Goal: Information Seeking & Learning: Find specific fact

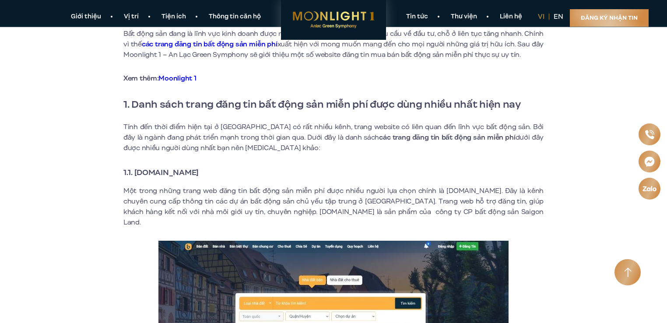
scroll to position [219, 0]
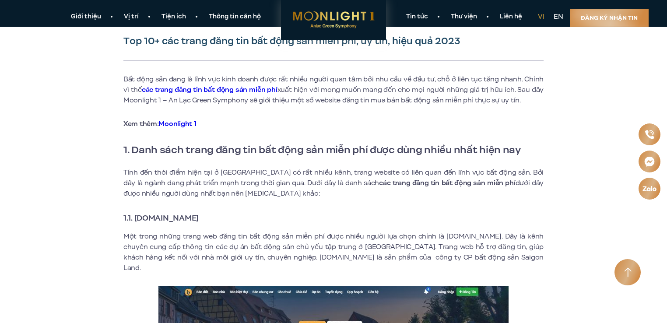
drag, startPoint x: 215, startPoint y: 217, endPoint x: 135, endPoint y: 218, distance: 80.1
click at [135, 218] on strong "1.1. [DOMAIN_NAME]" at bounding box center [160, 217] width 75 height 11
copy strong "[DOMAIN_NAME]"
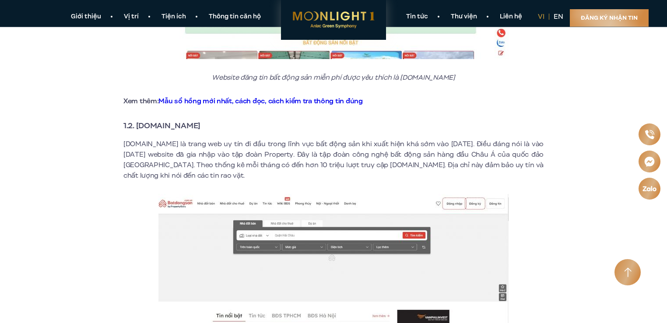
scroll to position [613, 0]
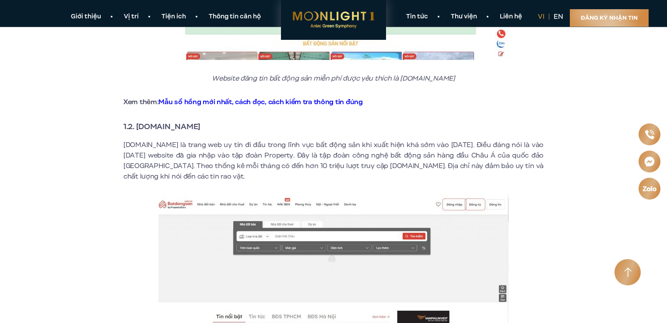
drag, startPoint x: 213, startPoint y: 116, endPoint x: 137, endPoint y: 116, distance: 75.7
click at [137, 121] on strong "1.2. [DOMAIN_NAME]" at bounding box center [161, 126] width 77 height 11
copy strong "[DOMAIN_NAME]"
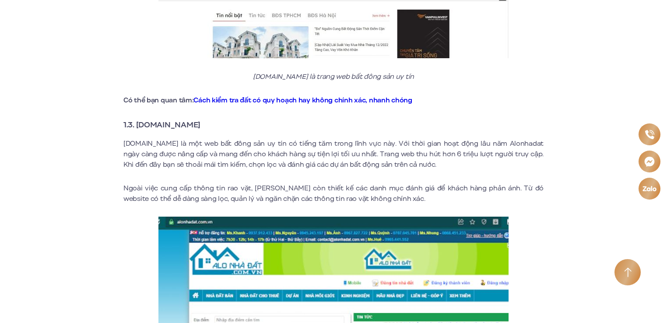
scroll to position [919, 0]
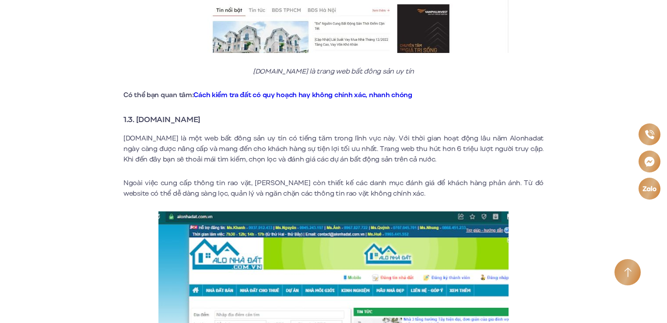
drag, startPoint x: 208, startPoint y: 108, endPoint x: 139, endPoint y: 102, distance: 69.4
copy strong "[DOMAIN_NAME]"
